Goal: Task Accomplishment & Management: Use online tool/utility

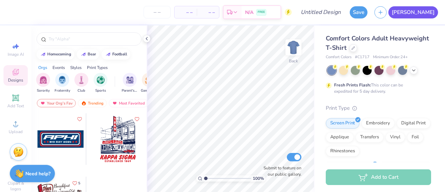
click at [434, 10] on span "[PERSON_NAME]" at bounding box center [413, 12] width 43 height 8
click at [429, 9] on span "[PERSON_NAME]" at bounding box center [413, 12] width 43 height 8
click at [418, 71] on div at bounding box center [379, 70] width 104 height 9
click at [419, 70] on div at bounding box center [379, 70] width 104 height 9
click at [417, 70] on icon at bounding box center [414, 70] width 6 height 6
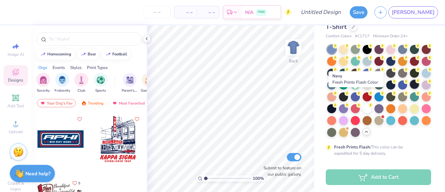
scroll to position [21, 0]
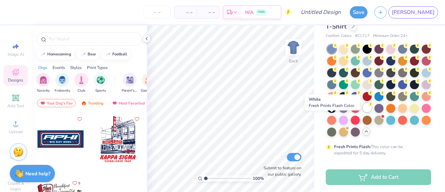
click at [363, 112] on div at bounding box center [367, 107] width 9 height 9
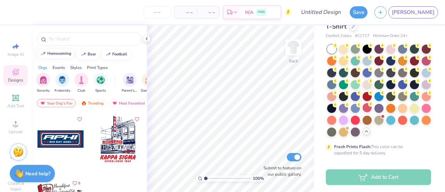
click at [56, 53] on div "homecoming" at bounding box center [59, 53] width 24 height 4
type input "homecoming"
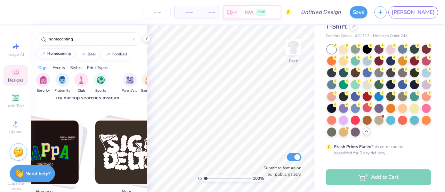
scroll to position [88, 0]
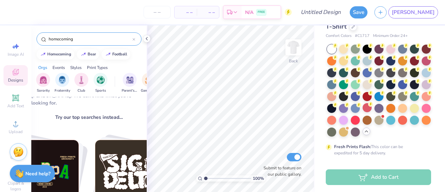
click at [79, 38] on input "homecoming" at bounding box center [90, 38] width 85 height 7
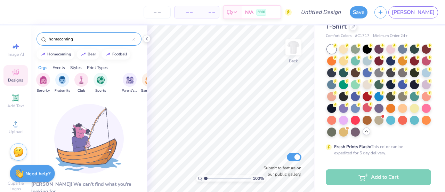
click at [81, 38] on input "homecoming" at bounding box center [90, 38] width 85 height 7
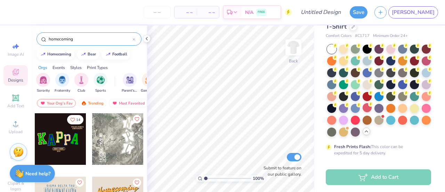
click at [82, 38] on input "homecoming" at bounding box center [90, 38] width 85 height 7
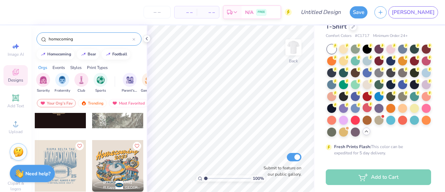
scroll to position [37, 0]
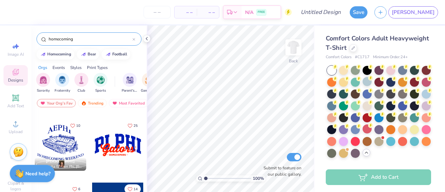
scroll to position [1, 0]
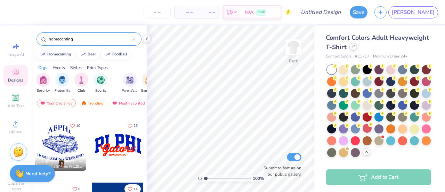
click at [355, 47] on icon at bounding box center [353, 46] width 3 height 3
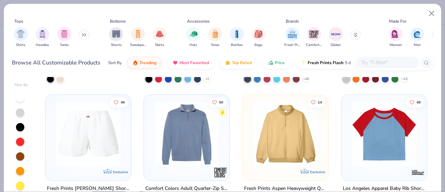
scroll to position [2282, 0]
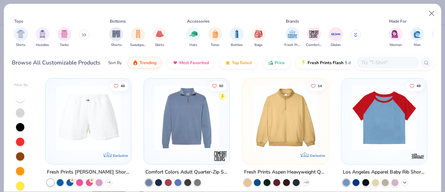
click at [402, 180] on icon at bounding box center [405, 183] width 6 height 6
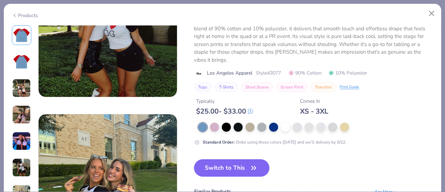
scroll to position [842, 0]
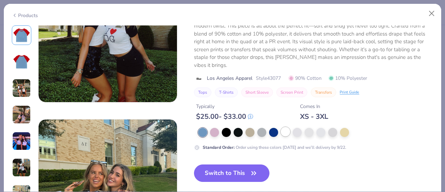
click at [288, 135] on div at bounding box center [285, 131] width 9 height 9
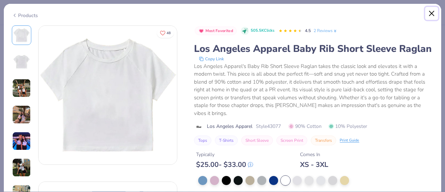
click at [429, 16] on button "Close" at bounding box center [432, 13] width 13 height 13
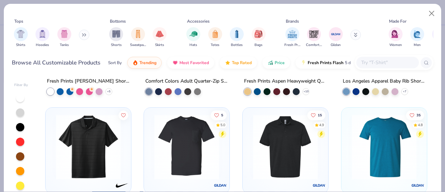
scroll to position [2371, 0]
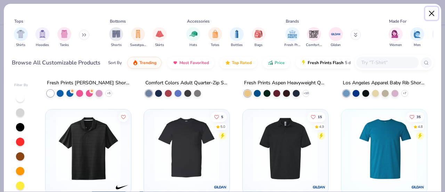
click at [430, 10] on button "Close" at bounding box center [432, 13] width 13 height 13
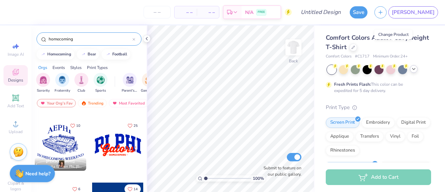
click at [105, 140] on div at bounding box center [117, 144] width 51 height 51
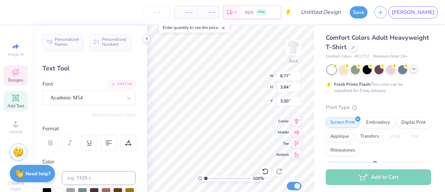
scroll to position [6, 1]
type textarea "APHI"
type input "6.59"
type input "2.06"
type input "4.93"
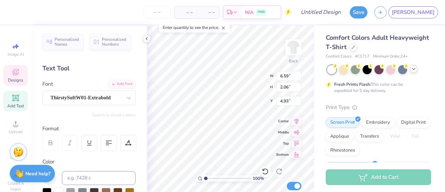
type textarea "v"
type textarea "Vandals"
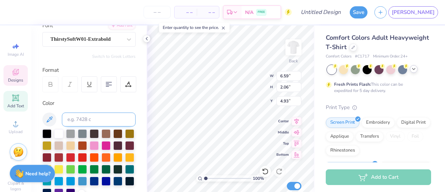
scroll to position [0, 0]
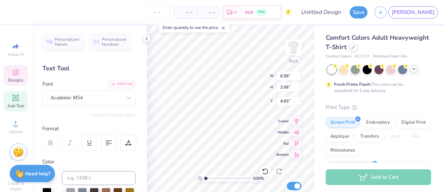
type input "7.04"
type input "3.62"
type input "3.11"
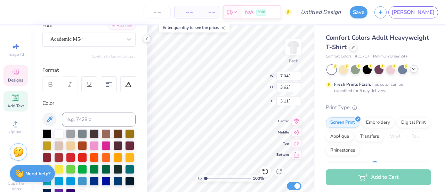
scroll to position [58, 0]
click at [46, 136] on div at bounding box center [46, 133] width 9 height 9
type input "8.23"
type input "1.74"
type input "5.09"
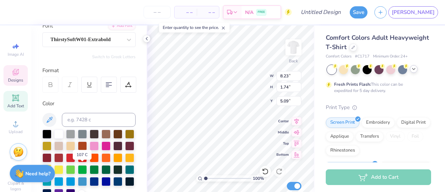
click at [51, 170] on div at bounding box center [46, 168] width 9 height 9
click at [48, 134] on div at bounding box center [46, 133] width 9 height 9
type input "3.23"
type input "0.34"
type input "6.88"
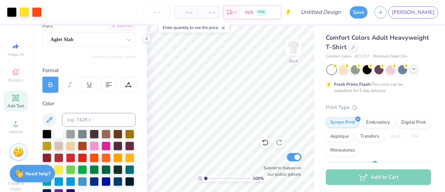
click at [338, 65] on icon at bounding box center [335, 66] width 5 height 5
click at [341, 69] on div "Almost there" at bounding box center [296, 108] width 299 height 166
click at [345, 68] on div at bounding box center [343, 68] width 9 height 9
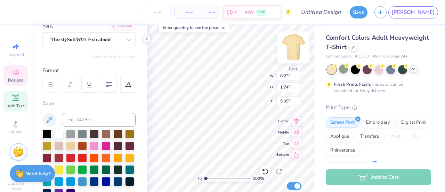
scroll to position [6, 1]
type input "7.04"
type input "3.62"
type input "3.11"
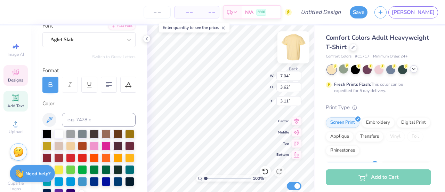
type input "4.02"
type input "0.07"
type input "6.97"
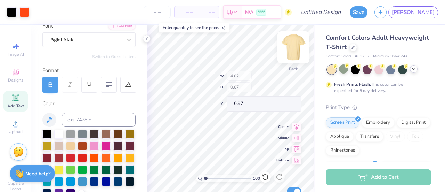
click at [239, 87] on div "100 % Back W 4.02 H 0.07 Y 6.97 Center Middle Top Bottom Submit to feature on o…" at bounding box center [231, 108] width 168 height 166
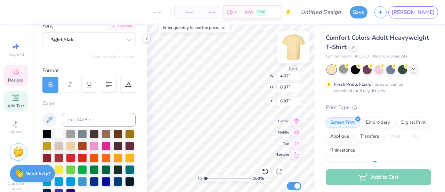
type textarea "_ _"
type input "1.46790629767402"
click at [236, 79] on div "147 % Back W 3.23 3.23 " H 0.34 0.34 " Y 6.88 6.88 " Center Middle Top Bottom S…" at bounding box center [231, 108] width 168 height 166
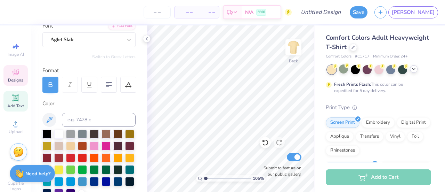
click at [11, 76] on icon at bounding box center [15, 72] width 8 height 8
type input "1.04927294321596"
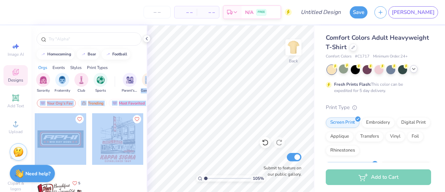
drag, startPoint x: 138, startPoint y: 87, endPoint x: 88, endPoint y: 153, distance: 82.8
click at [88, 153] on div "homecoming bear football Orgs Events Styles Print Types Sorority Fraternity Clu…" at bounding box center [89, 121] width 116 height 192
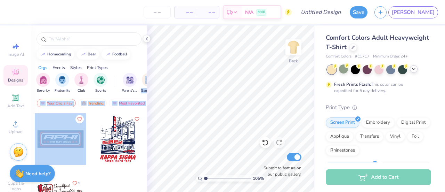
scroll to position [22, 0]
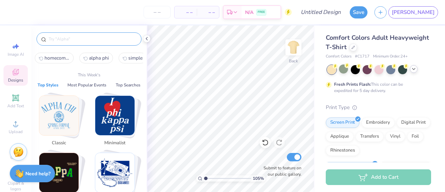
click at [75, 37] on input "text" at bounding box center [92, 38] width 89 height 7
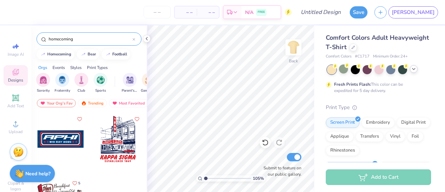
type input "homecoming"
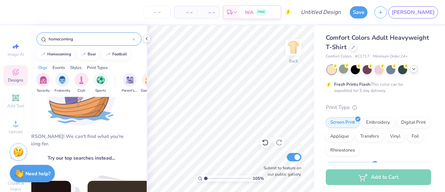
scroll to position [47, 8]
click at [90, 38] on input "homecoming" at bounding box center [90, 38] width 85 height 7
click at [63, 52] on div "homecoming" at bounding box center [59, 53] width 24 height 4
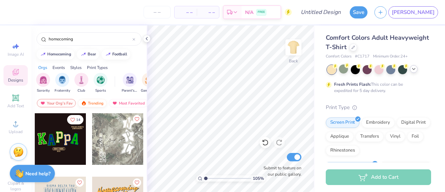
click at [93, 102] on div "Trending" at bounding box center [92, 103] width 29 height 8
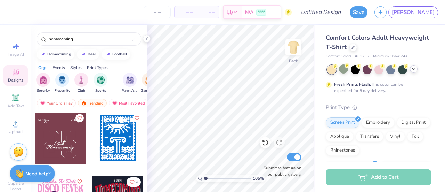
scroll to position [318, 0]
click at [415, 70] on icon at bounding box center [414, 69] width 6 height 6
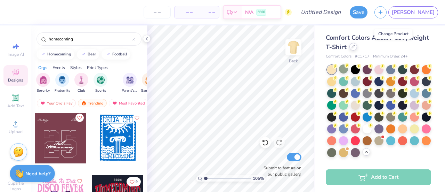
click at [357, 49] on div at bounding box center [354, 47] width 8 height 8
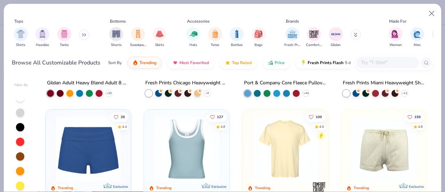
scroll to position [534, 0]
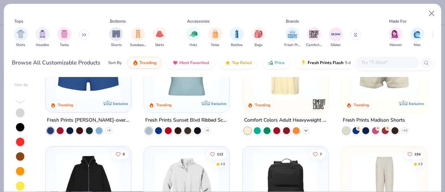
click at [306, 128] on icon at bounding box center [306, 131] width 6 height 6
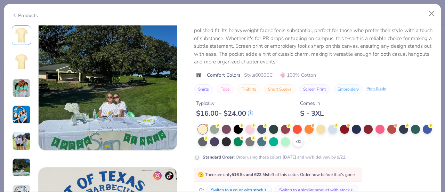
scroll to position [790, 0]
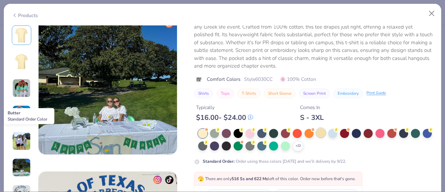
click at [324, 132] on div at bounding box center [321, 132] width 9 height 9
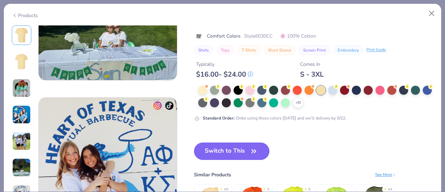
scroll to position [864, 0]
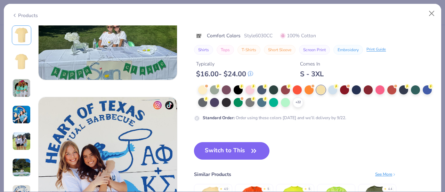
click at [215, 158] on button "Switch to This" at bounding box center [232, 150] width 76 height 17
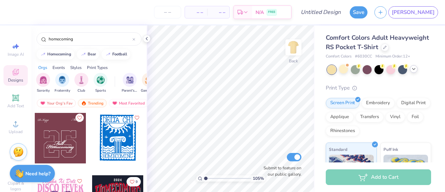
click at [67, 131] on div at bounding box center [60, 137] width 51 height 51
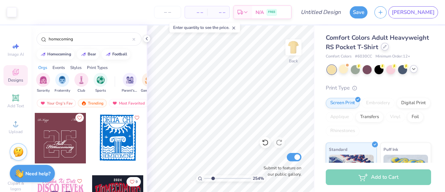
click at [381, 50] on div at bounding box center [385, 47] width 8 height 8
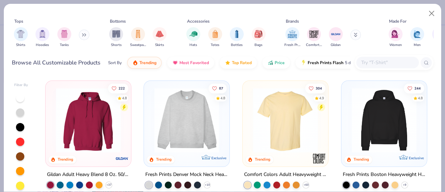
click at [281, 115] on img at bounding box center [286, 120] width 72 height 65
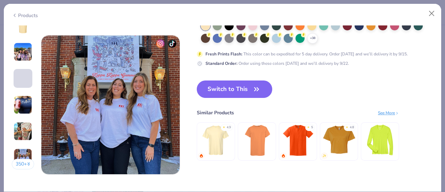
scroll to position [913, 0]
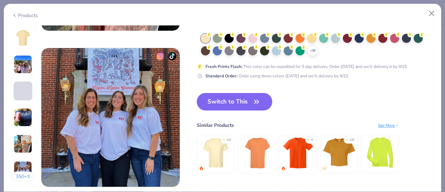
click at [245, 101] on button "Switch to This" at bounding box center [235, 101] width 76 height 17
click at [228, 95] on button "Switch to This" at bounding box center [235, 101] width 76 height 17
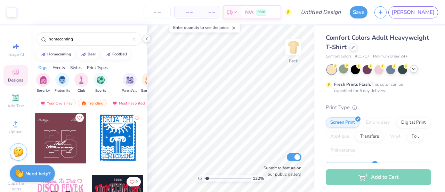
type input "1.29078861937922"
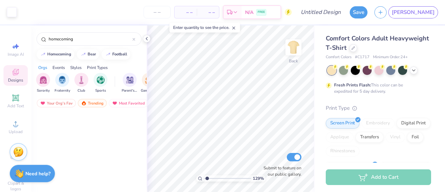
scroll to position [1, 0]
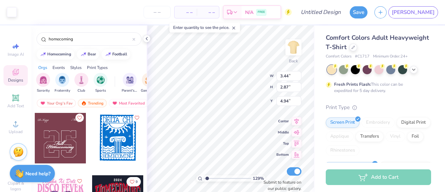
type input "1.29040434572741"
type input "6.25"
type input "1.29040434572741"
type input "7.26"
type input "6.05"
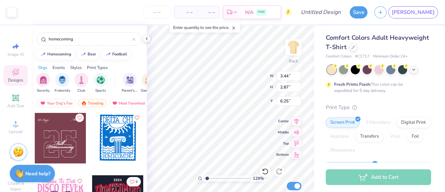
type input "3.06"
type input "1.29040434572741"
type input "4.18"
click at [278, 140] on span "Top" at bounding box center [283, 142] width 13 height 5
type input "1.29040434572741"
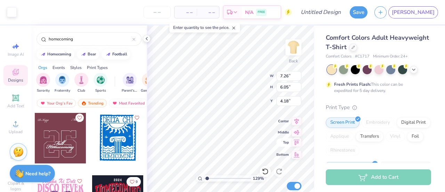
type input "0.50"
type input "1.29040434572741"
type input "3.00"
click at [55, 143] on div at bounding box center [60, 137] width 51 height 51
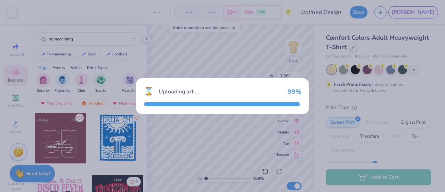
type input "1.08307044099318"
type input "7.73"
type input "6.45"
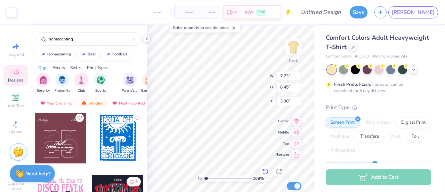
click at [263, 168] on icon at bounding box center [265, 171] width 7 height 7
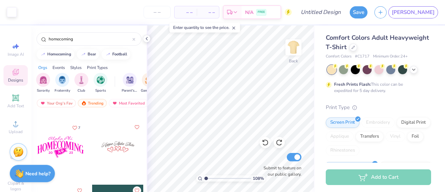
scroll to position [437, 0]
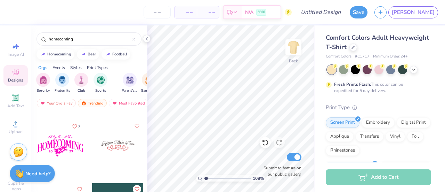
click at [69, 137] on div at bounding box center [60, 145] width 51 height 51
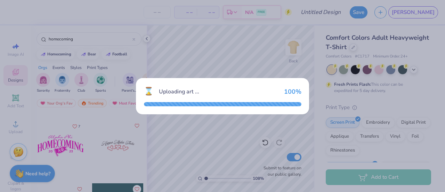
type input "1.08307044099318"
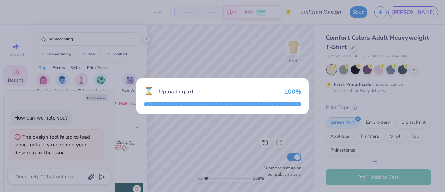
type textarea "x"
type input "1.08307044099318"
type textarea "x"
type input "1.08307044099318"
type textarea "x"
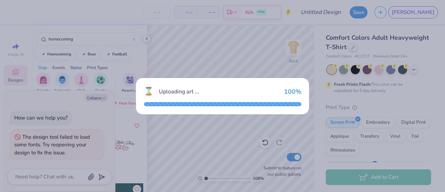
type input "1.08307044099318"
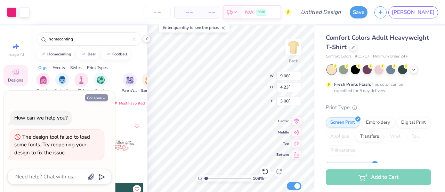
click at [96, 101] on button "Collapse" at bounding box center [96, 97] width 23 height 7
type textarea "x"
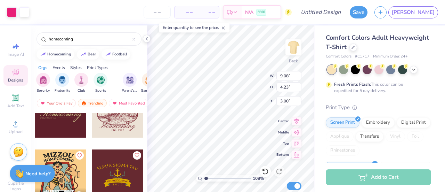
scroll to position [723, 0]
click at [11, 101] on icon at bounding box center [15, 98] width 8 height 8
type input "1.08307044099318"
type input "5.59"
type input "1.62"
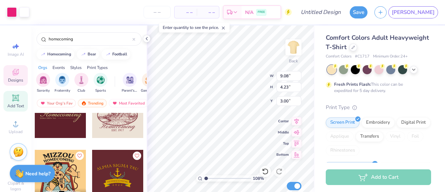
type input "11.69"
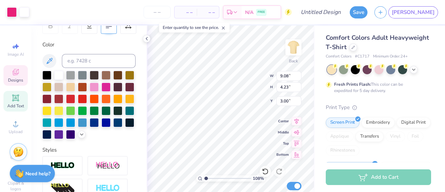
scroll to position [0, 0]
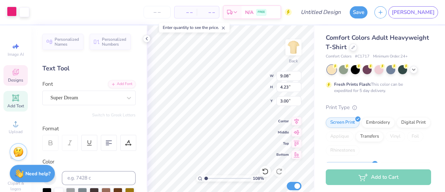
click at [7, 10] on div at bounding box center [12, 12] width 10 height 10
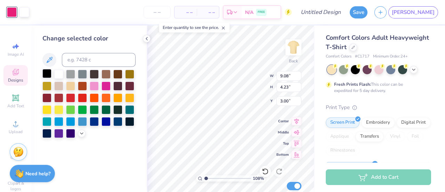
click at [47, 70] on div at bounding box center [46, 73] width 9 height 9
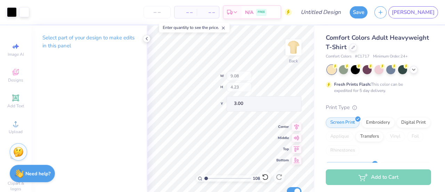
type input "1.08307044099318"
type input "0.68"
type input "0.44"
type input "6.00"
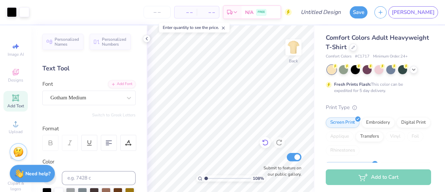
click at [263, 144] on icon at bounding box center [265, 143] width 6 height 6
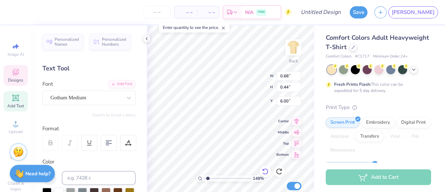
scroll to position [6, 1]
type input "1.48420040487811"
type textarea "2"
type input "1.48420040487811"
type textarea "25"
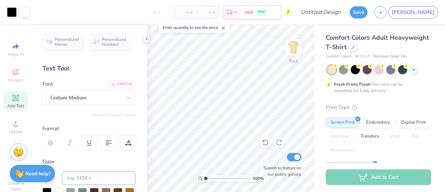
type input "1"
click at [297, 51] on img at bounding box center [294, 47] width 28 height 28
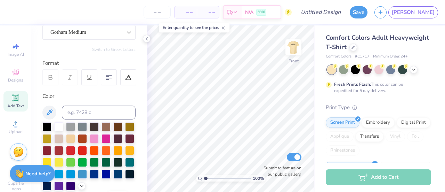
scroll to position [41, 0]
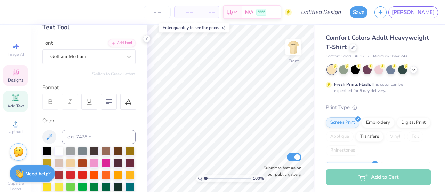
click at [12, 80] on span "Designs" at bounding box center [15, 80] width 15 height 6
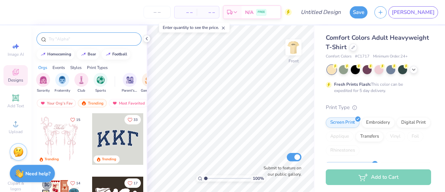
click at [98, 43] on div at bounding box center [89, 38] width 105 height 13
click at [98, 41] on input "text" at bounding box center [92, 38] width 89 height 7
type input "idaho"
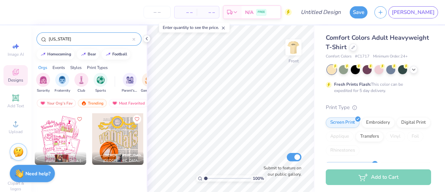
click at [135, 41] on div at bounding box center [134, 39] width 3 height 6
